Goal: Task Accomplishment & Management: Manage account settings

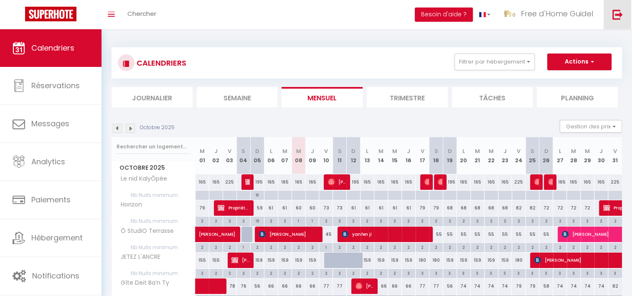
click at [622, 17] on img at bounding box center [617, 14] width 10 height 10
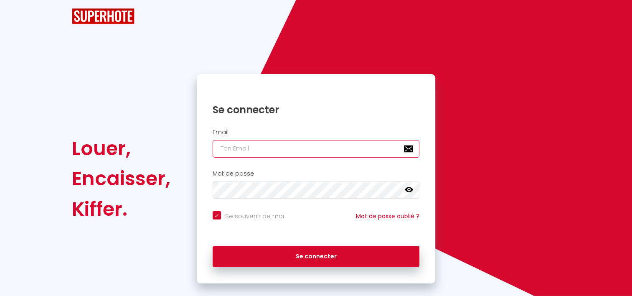
type input "[EMAIL_ADDRESS][DOMAIN_NAME]"
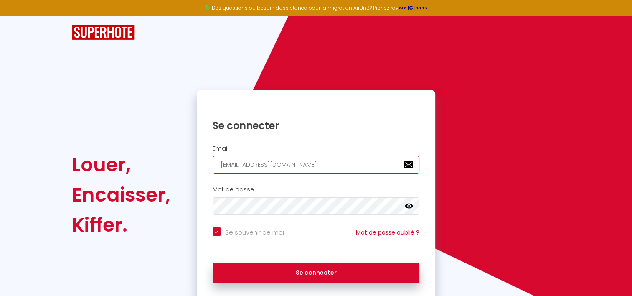
click at [301, 164] on input "[EMAIL_ADDRESS][DOMAIN_NAME]" at bounding box center [315, 165] width 207 height 18
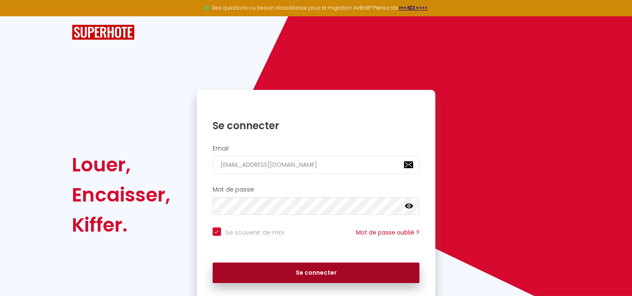
click at [282, 270] on button "Se connecter" at bounding box center [315, 272] width 207 height 21
checkbox input "true"
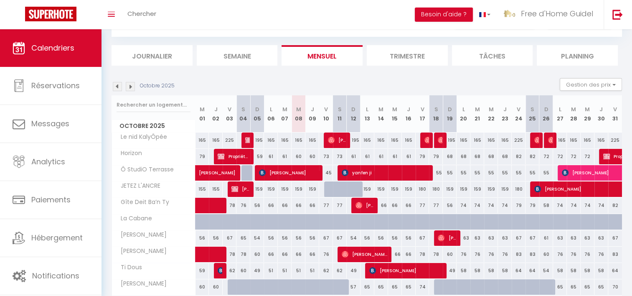
scroll to position [74, 0]
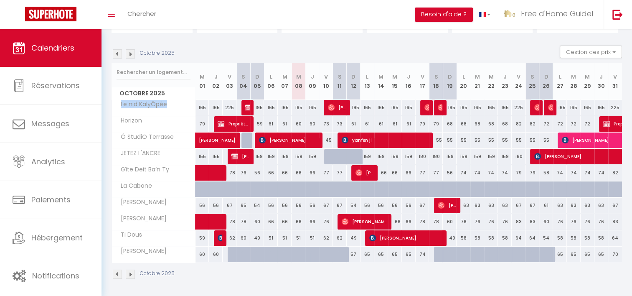
drag, startPoint x: 167, startPoint y: 105, endPoint x: 120, endPoint y: 105, distance: 47.2
click at [120, 105] on span "Le nid KalyÔpée" at bounding box center [141, 104] width 56 height 9
copy span "Le nid KalyÔpée"
click at [551, 106] on img at bounding box center [551, 107] width 7 height 7
select select "OK"
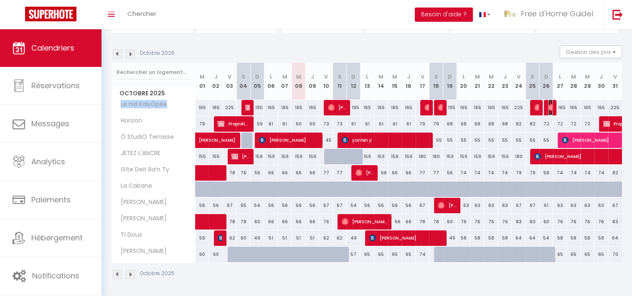
select select "OK"
select select "0"
select select "1"
select select
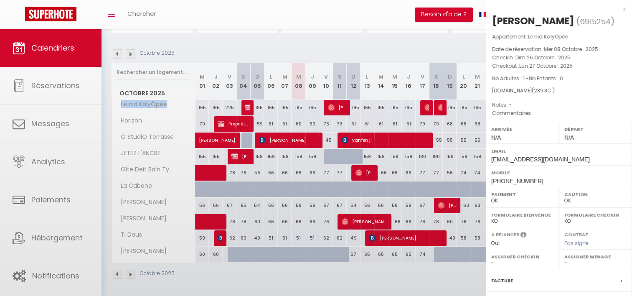
select select "16444"
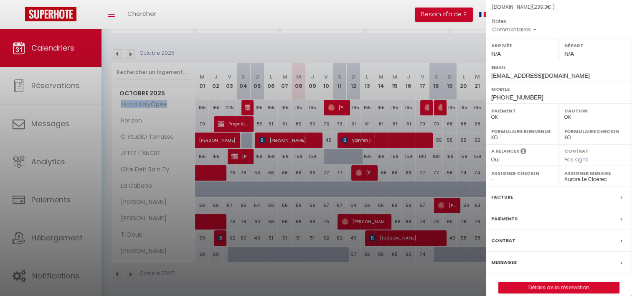
scroll to position [92, 0]
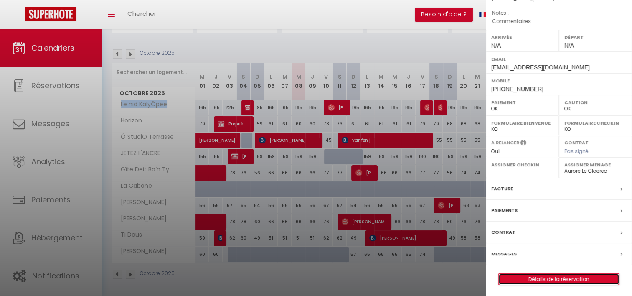
click at [538, 275] on link "Détails de la réservation" at bounding box center [558, 278] width 120 height 11
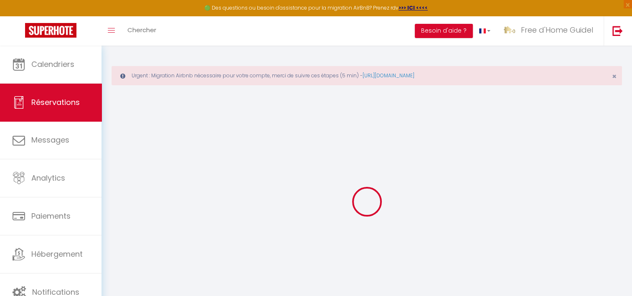
select select
checkbox input "false"
select select
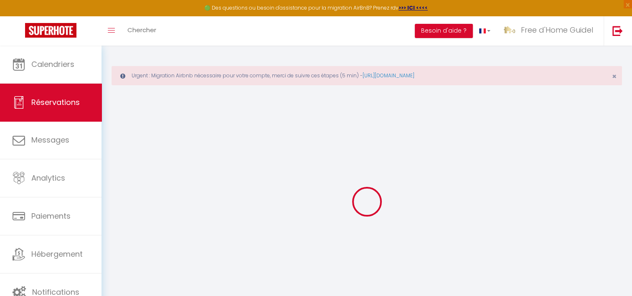
select select
checkbox input "false"
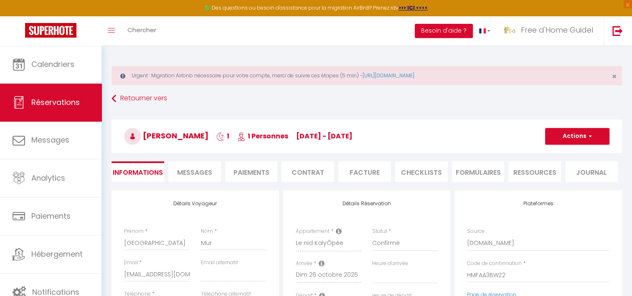
select select
type input "1.3"
select select
checkbox input "false"
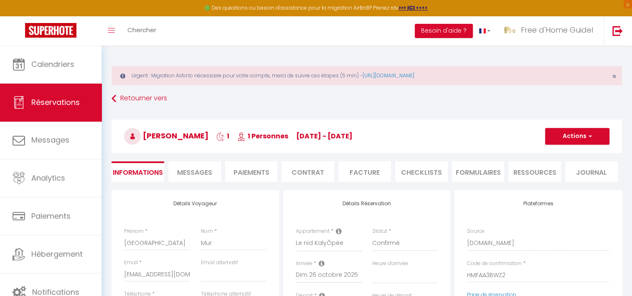
select select
checkbox input "false"
select select
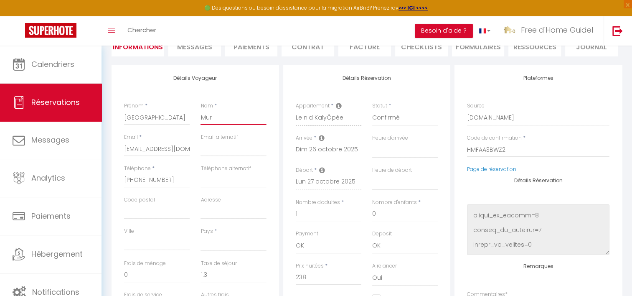
drag, startPoint x: 213, startPoint y: 115, endPoint x: 115, endPoint y: 112, distance: 98.1
click at [115, 112] on div "Détails Voyageur Prénom * [PERSON_NAME] * Mur Email * [EMAIL_ADDRESS][DOMAIN_NA…" at bounding box center [194, 214] width 167 height 298
click at [131, 119] on input "[GEOGRAPHIC_DATA]" at bounding box center [157, 117] width 66 height 15
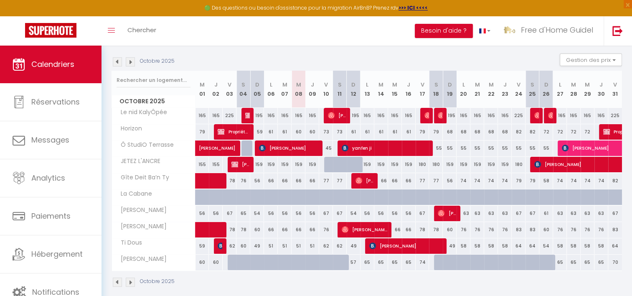
scroll to position [91, 0]
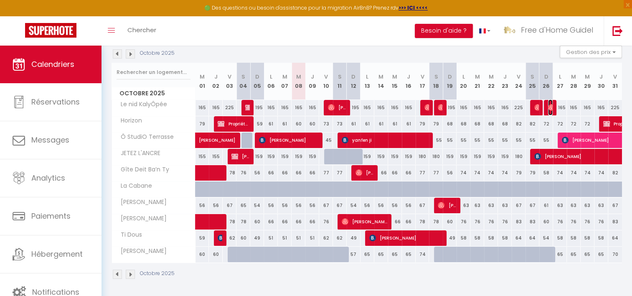
click at [551, 110] on span "[PERSON_NAME]" at bounding box center [550, 107] width 5 height 16
select select "OK"
select select "0"
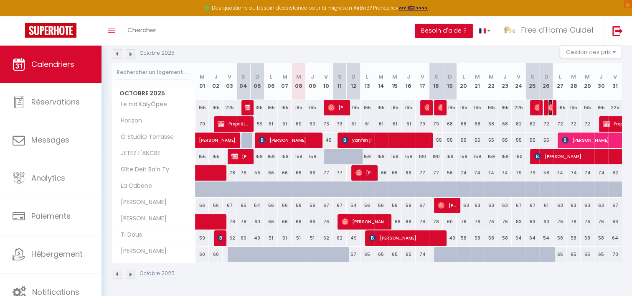
select select "1"
select select
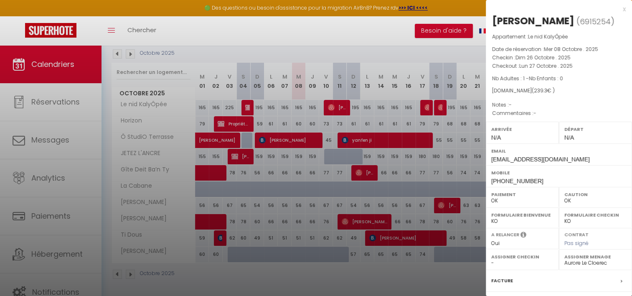
drag, startPoint x: 555, startPoint y: 23, endPoint x: 490, endPoint y: 18, distance: 64.5
click at [490, 18] on div "[PERSON_NAME] ( 6915254 ) Appartement : Le nid KalyÔpée Date de réservation : […" at bounding box center [558, 195] width 146 height 362
drag, startPoint x: 490, startPoint y: 18, endPoint x: 493, endPoint y: 24, distance: 7.1
copy div "[PERSON_NAME]"
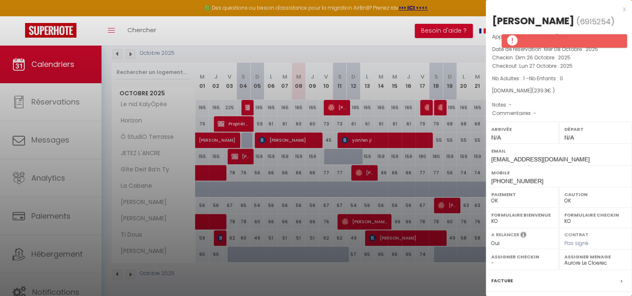
click at [526, 67] on span "Lun 27 Octobre . 2025" at bounding box center [545, 65] width 53 height 7
drag, startPoint x: 555, startPoint y: 50, endPoint x: 576, endPoint y: 50, distance: 20.5
click at [576, 50] on span "Mer 08 Octobre . 2025" at bounding box center [570, 48] width 54 height 7
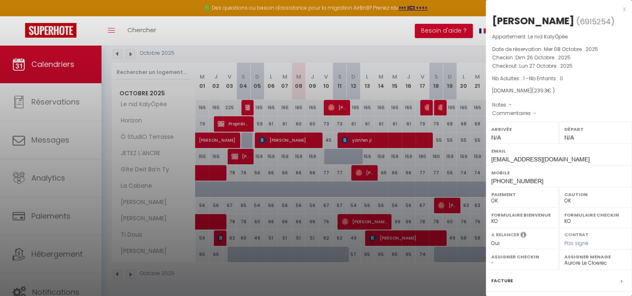
click at [372, 263] on div at bounding box center [316, 148] width 632 height 296
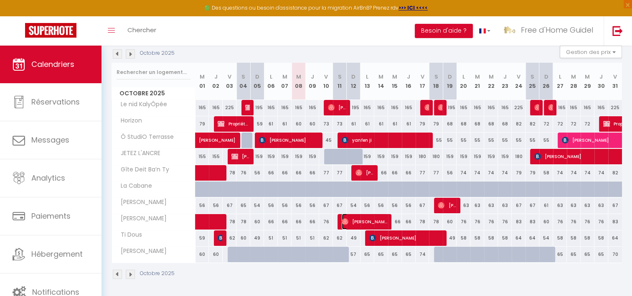
click at [380, 217] on span "[PERSON_NAME]" at bounding box center [364, 221] width 46 height 16
select select "14059"
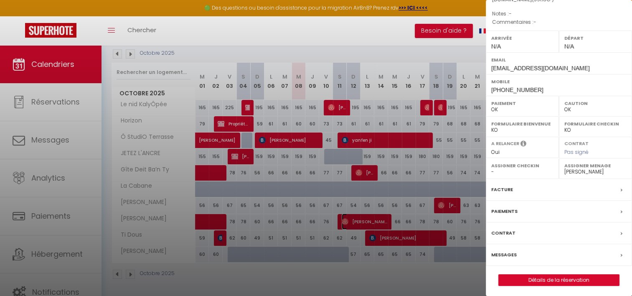
scroll to position [92, 0]
click at [509, 252] on label "Messages" at bounding box center [503, 253] width 25 height 9
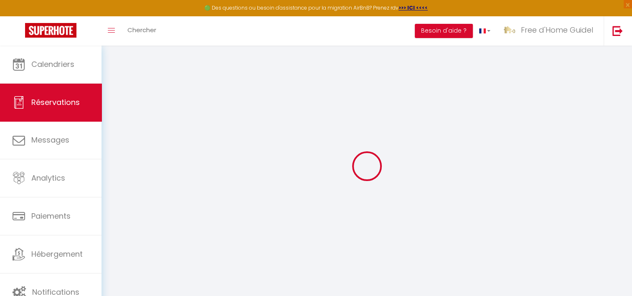
select select
checkbox input "false"
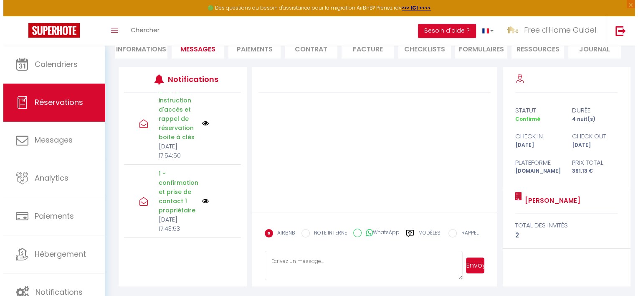
scroll to position [321, 0]
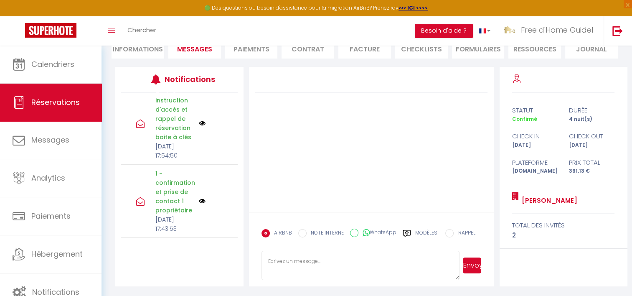
click at [199, 197] on img at bounding box center [202, 200] width 7 height 7
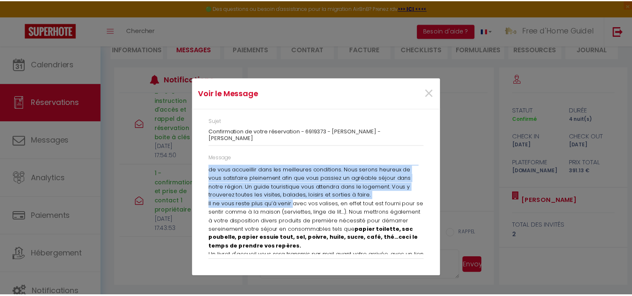
scroll to position [114, 0]
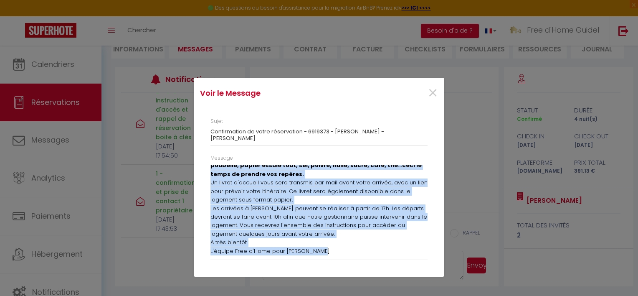
drag, startPoint x: 213, startPoint y: 164, endPoint x: 324, endPoint y: 248, distance: 138.8
click at [324, 248] on div "Message Bonjour [PERSON_NAME]. Nous avons bien pris note de votre réservation e…" at bounding box center [319, 211] width 228 height 114
drag, startPoint x: 324, startPoint y: 248, endPoint x: 281, endPoint y: 211, distance: 57.4
copy div "Loremip Dolorsi. Amet conse adip elit sedd ei tempo incididuntu la etdo ma aliq…"
click at [434, 101] on span "×" at bounding box center [432, 93] width 10 height 25
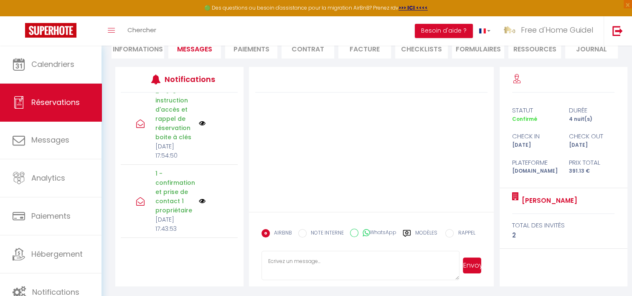
click at [322, 258] on textarea at bounding box center [360, 264] width 198 height 29
paste textarea "Loremip Dolorsi. Amet conse adip elit sedd ei tempo incididuntu la etdo ma aliq…"
type textarea "Loremip Dolorsi. Amet conse adip elit sedd ei tempo incididuntu la etdo ma aliq…"
click at [475, 265] on button "Envoyer" at bounding box center [472, 265] width 19 height 16
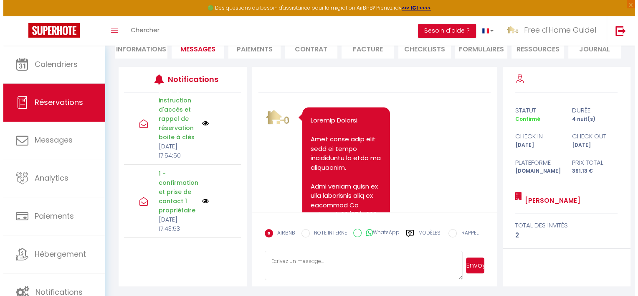
scroll to position [279, 0]
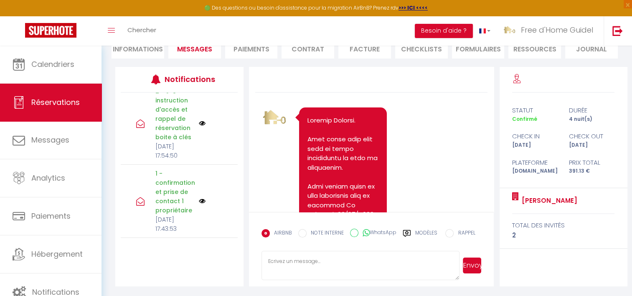
click at [199, 126] on img at bounding box center [202, 123] width 7 height 7
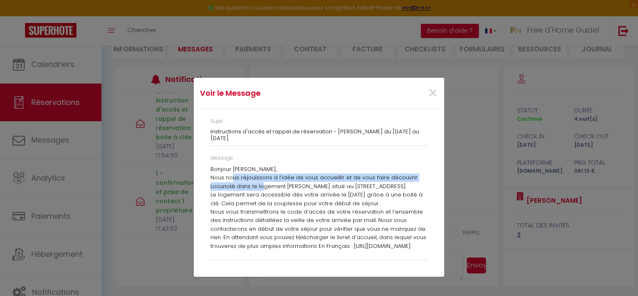
drag, startPoint x: 230, startPoint y: 174, endPoint x: 260, endPoint y: 184, distance: 31.4
click at [260, 184] on p "Nous nous réjouissons à l’idée de vous accueillir et de vous faire découvrir Lo…" at bounding box center [318, 181] width 217 height 17
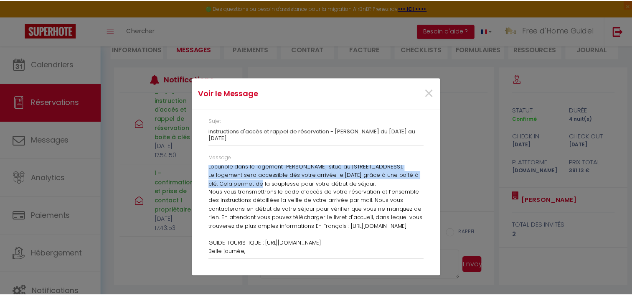
scroll to position [29, 0]
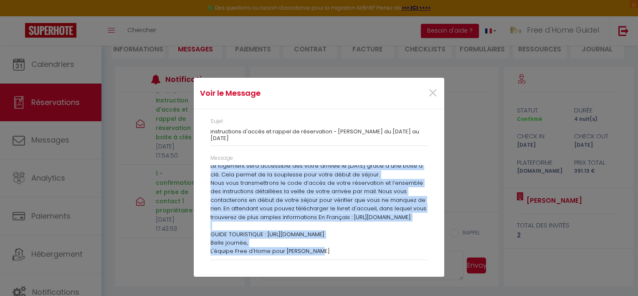
drag, startPoint x: 211, startPoint y: 167, endPoint x: 322, endPoint y: 253, distance: 140.1
click at [322, 253] on div "Bonjour [PERSON_NAME], Nous nous réjouissons à l’idée de vous accueillir et de …" at bounding box center [318, 210] width 217 height 90
drag, startPoint x: 322, startPoint y: 253, endPoint x: 266, endPoint y: 205, distance: 73.7
copy div "Bonjour [PERSON_NAME], Nous nous réjouissons à l’idée de vous accueillir et de …"
click at [432, 92] on span "×" at bounding box center [432, 93] width 10 height 25
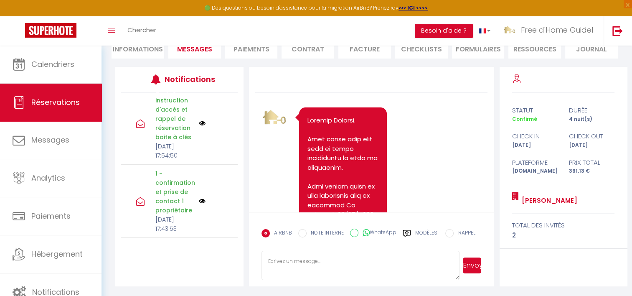
click at [278, 266] on textarea at bounding box center [360, 264] width 198 height 29
paste textarea "Bonjour [PERSON_NAME], Nous nous réjouissons à l’idée de vous accueillir et de …"
type textarea "Bonjour [PERSON_NAME], Nous nous réjouissons à l’idée de vous accueillir et de …"
click at [471, 262] on button "Envoyer" at bounding box center [472, 265] width 19 height 16
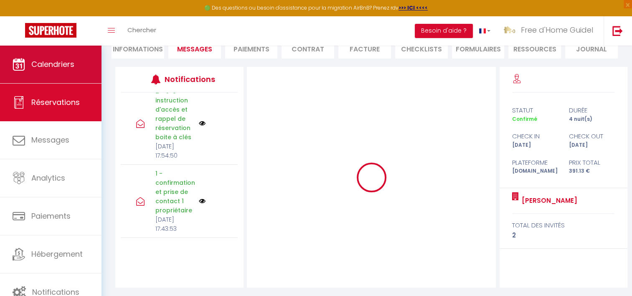
scroll to position [0, 0]
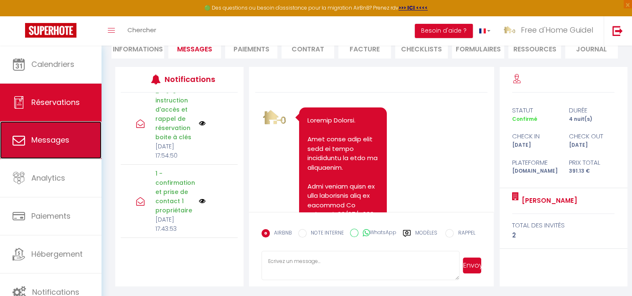
click at [62, 148] on link "Messages" at bounding box center [50, 140] width 101 height 38
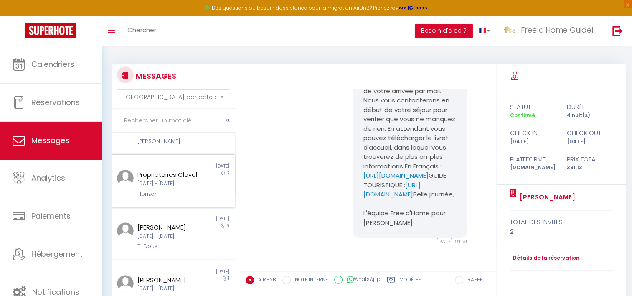
scroll to position [209, 0]
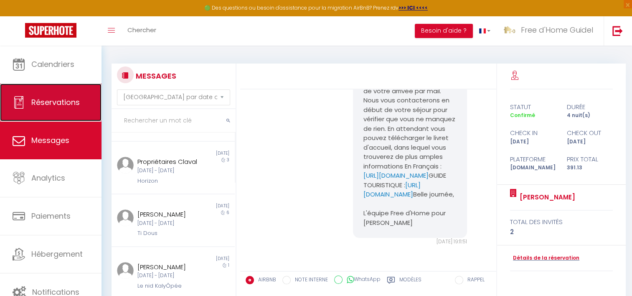
click at [60, 101] on span "Réservations" at bounding box center [55, 102] width 48 height 10
select select "not_cancelled"
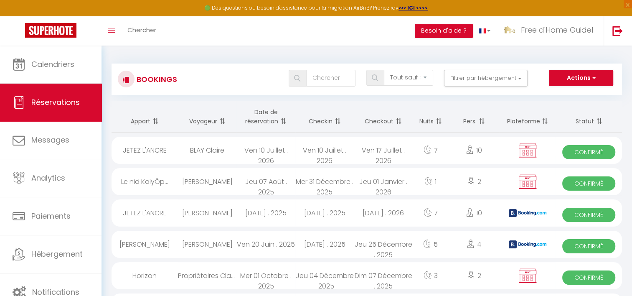
click at [272, 122] on th "Date de réservation" at bounding box center [265, 116] width 59 height 31
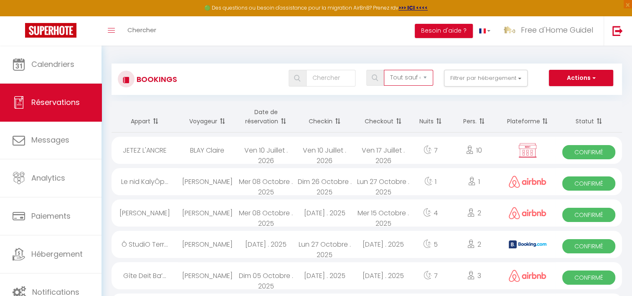
click at [397, 81] on select "Tous les statuts Annulé Confirmé Non Confirmé Tout sauf annulé No Show Request" at bounding box center [408, 78] width 49 height 16
click at [274, 119] on th "Date de réservation" at bounding box center [265, 116] width 59 height 31
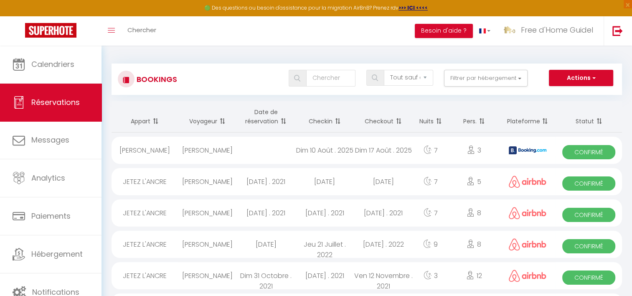
click at [283, 121] on span at bounding box center [282, 121] width 8 height 17
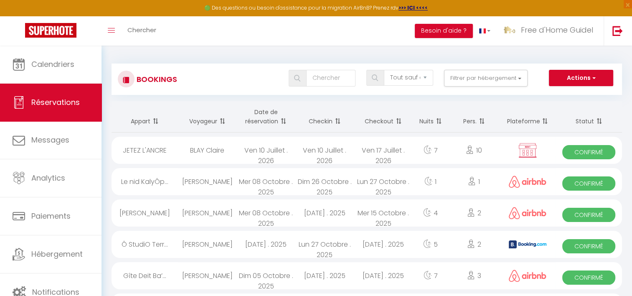
drag, startPoint x: 181, startPoint y: 278, endPoint x: 144, endPoint y: 268, distance: 38.6
click at [144, 268] on div "Gîte Deit Ba’..." at bounding box center [144, 275] width 66 height 27
select select "OK"
select select "0"
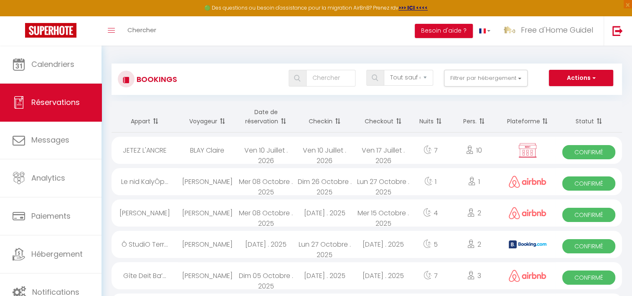
select select "0"
select select "1"
select select
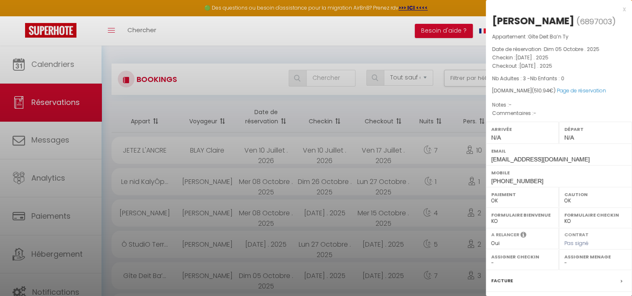
select select "16444"
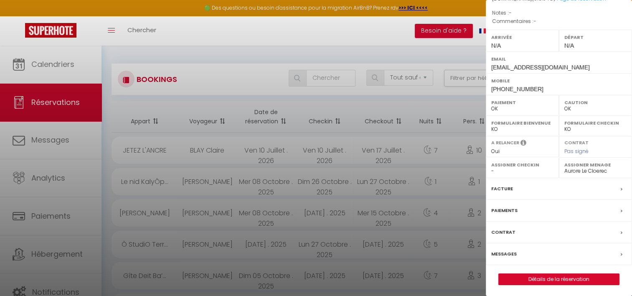
scroll to position [92, 0]
drag, startPoint x: 504, startPoint y: 254, endPoint x: 506, endPoint y: 259, distance: 5.4
click at [506, 259] on div "Messages" at bounding box center [558, 254] width 146 height 22
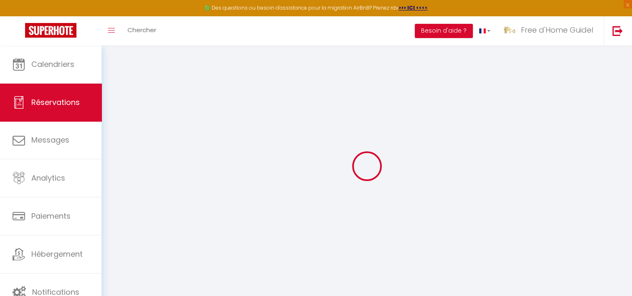
select select
checkbox input "false"
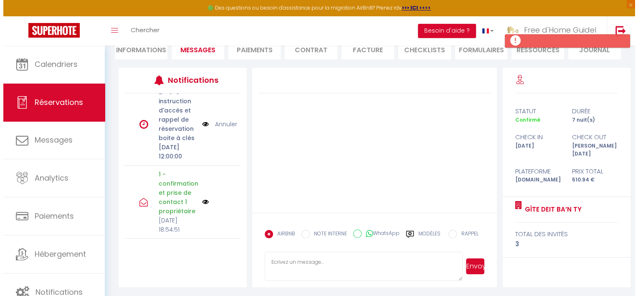
scroll to position [88, 0]
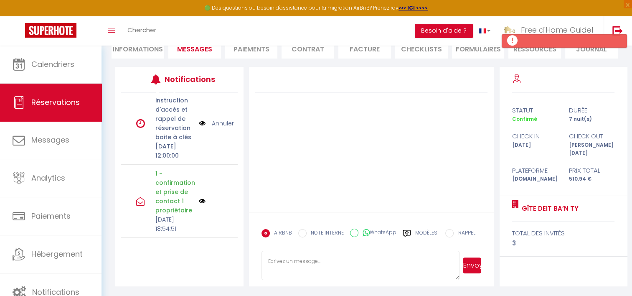
click at [199, 197] on img at bounding box center [202, 200] width 7 height 7
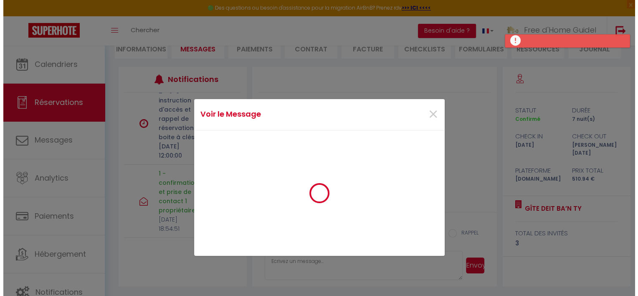
scroll to position [312, 0]
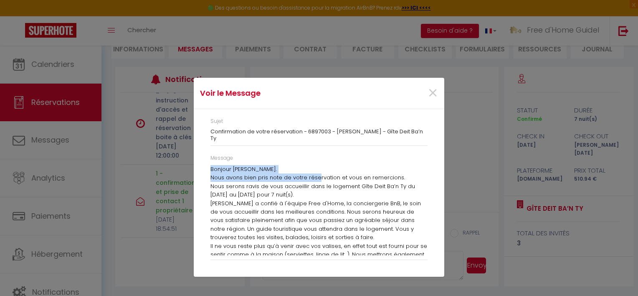
drag, startPoint x: 211, startPoint y: 167, endPoint x: 315, endPoint y: 178, distance: 104.1
click at [315, 178] on div "Bonjour [PERSON_NAME]. Nous avons bien pris note de votre réservation et vous e…" at bounding box center [318, 210] width 217 height 90
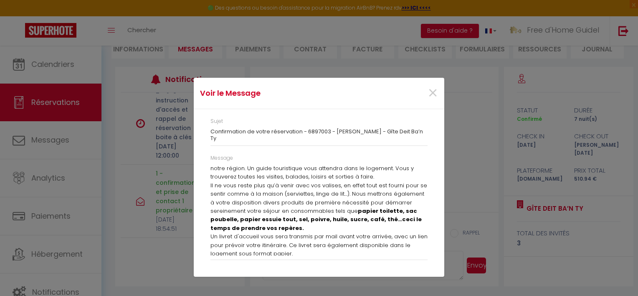
scroll to position [114, 0]
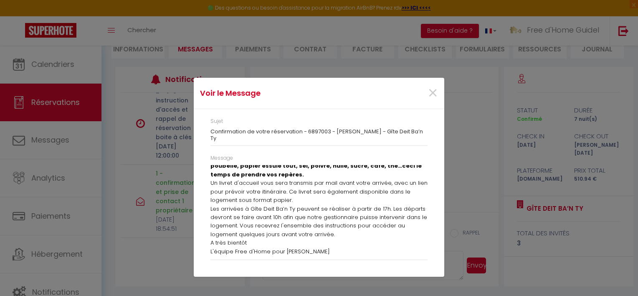
drag, startPoint x: 315, startPoint y: 178, endPoint x: 318, endPoint y: 244, distance: 66.1
click at [318, 244] on div "Bonjour [PERSON_NAME]. Nous avons bien pris note de votre réservation et vous e…" at bounding box center [318, 210] width 217 height 90
click at [312, 252] on p "L'équipe Free d'Home pour [PERSON_NAME]" at bounding box center [318, 251] width 217 height 8
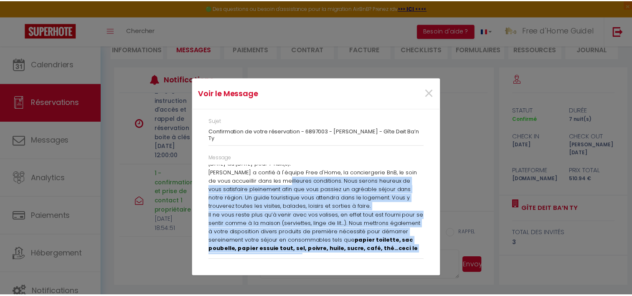
scroll to position [0, 0]
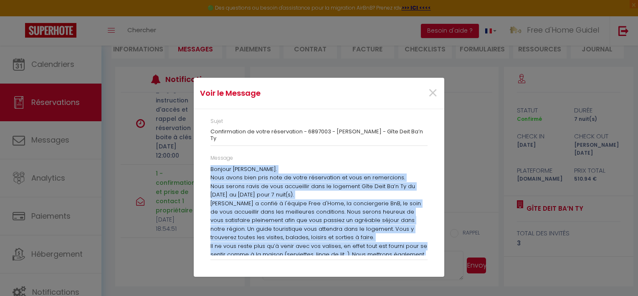
drag, startPoint x: 308, startPoint y: 253, endPoint x: 211, endPoint y: 163, distance: 131.7
click at [211, 163] on div "Message Bonjour [PERSON_NAME]. Nous avons bien pris note de votre réservation e…" at bounding box center [318, 207] width 217 height 106
click at [429, 93] on span "×" at bounding box center [432, 93] width 10 height 25
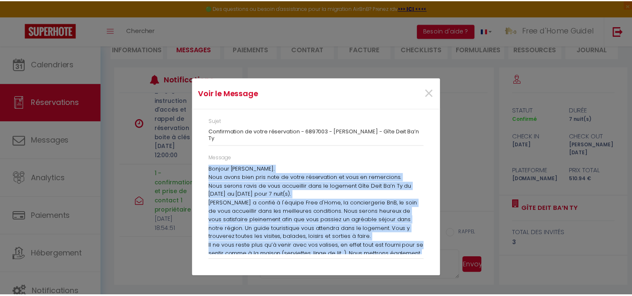
scroll to position [321, 0]
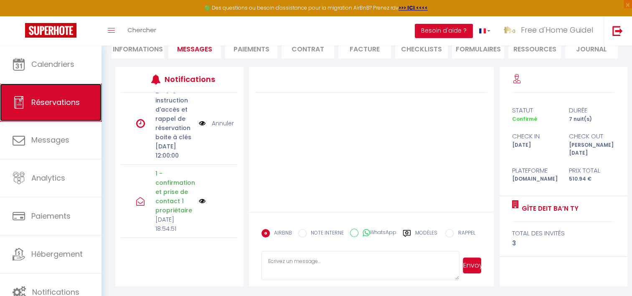
click at [71, 98] on span "Réservations" at bounding box center [55, 102] width 48 height 10
select select "not_cancelled"
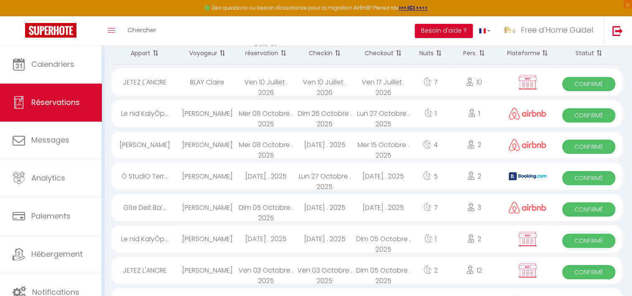
scroll to position [35, 0]
